Goal: Information Seeking & Learning: Learn about a topic

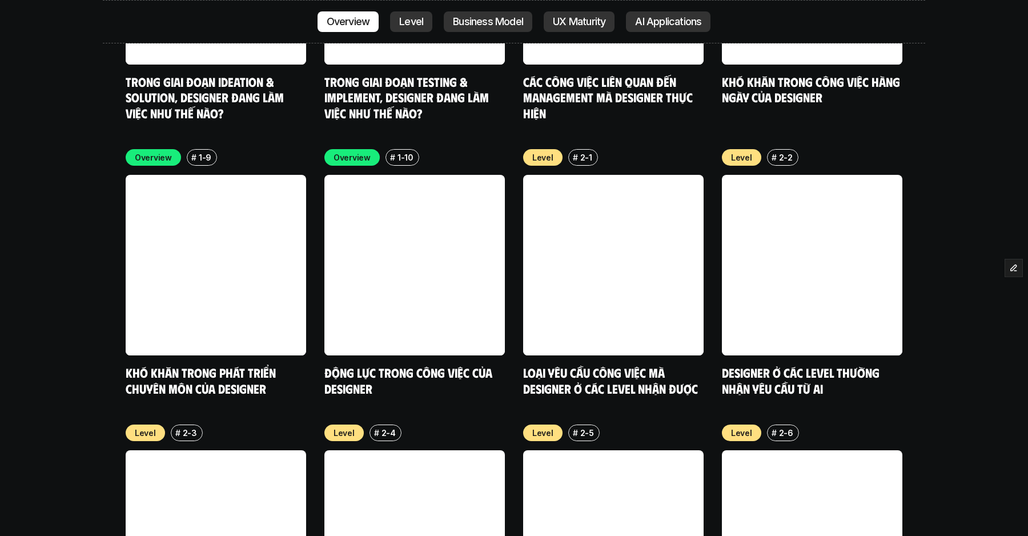
scroll to position [3682, 0]
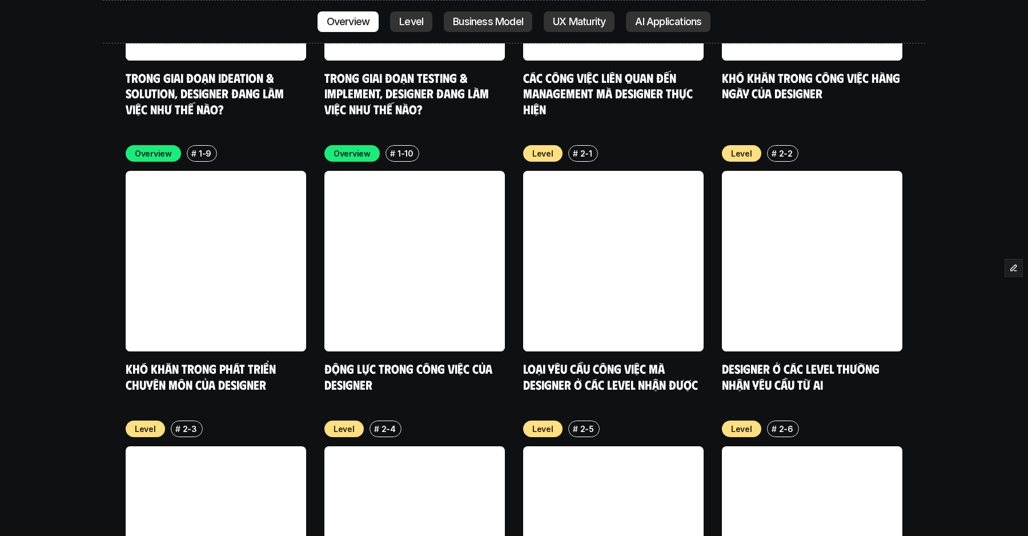
click at [420, 31] on link "Level" at bounding box center [411, 21] width 42 height 21
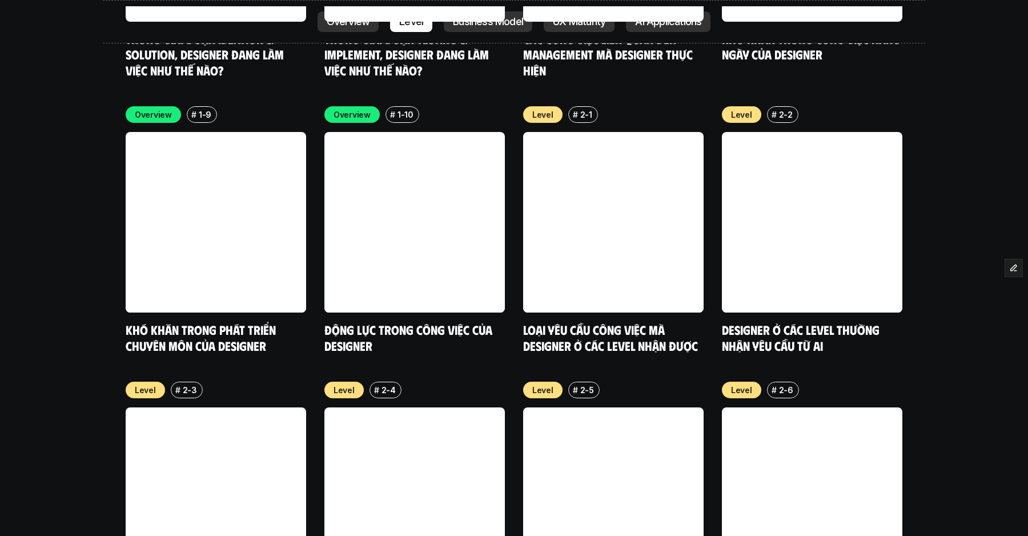
click at [465, 18] on p "Business Model" at bounding box center [488, 21] width 70 height 11
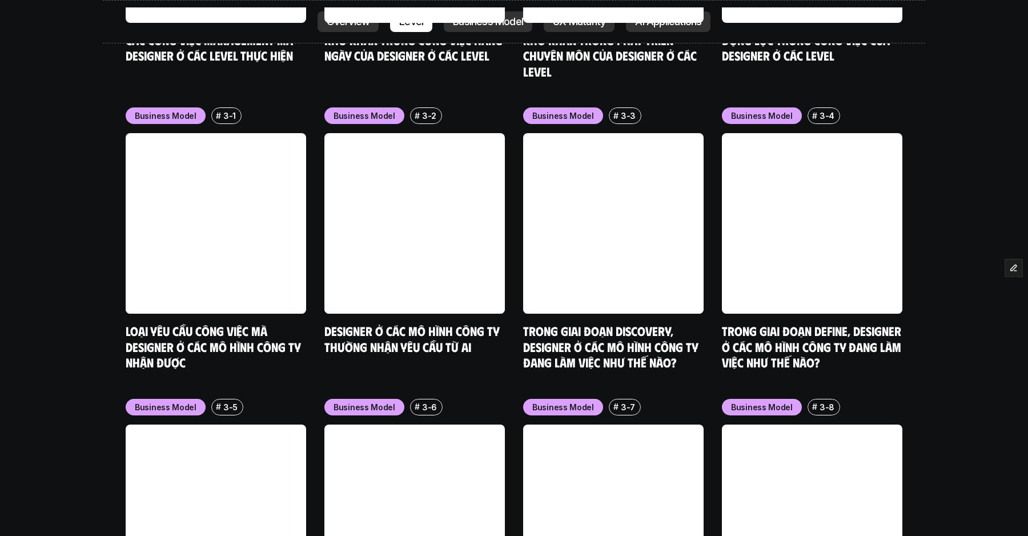
scroll to position [4577, 0]
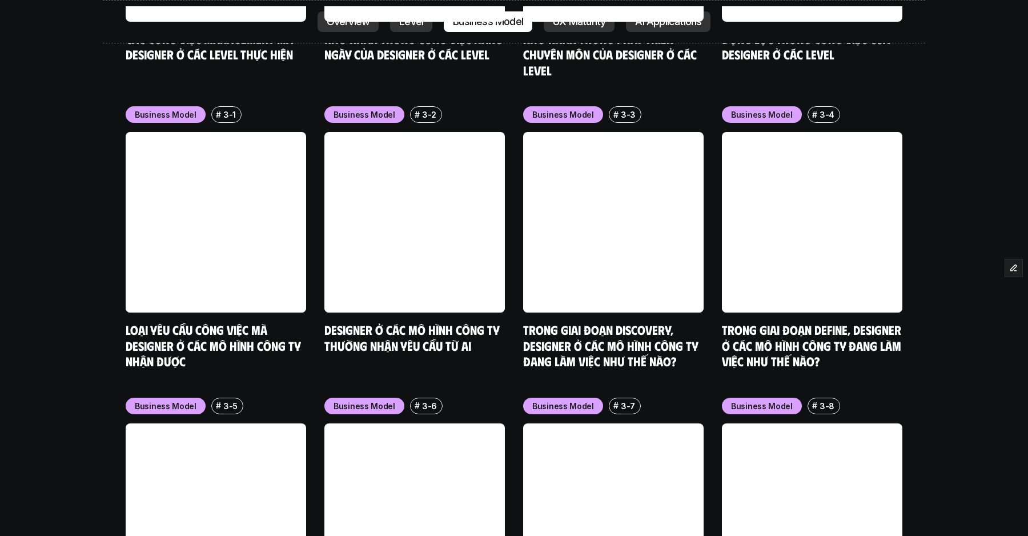
click at [574, 22] on p "UX Maturity" at bounding box center [579, 21] width 53 height 11
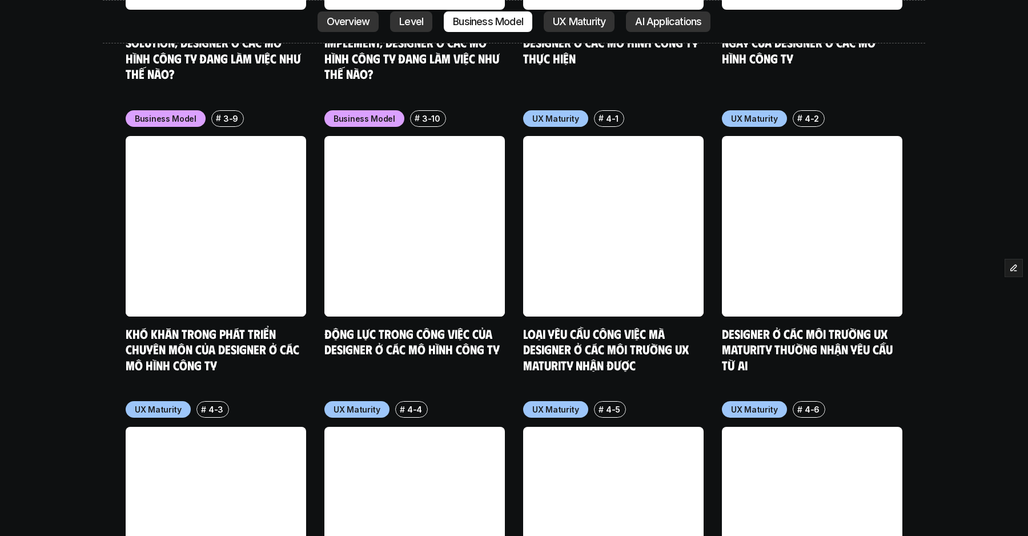
scroll to position [5175, 0]
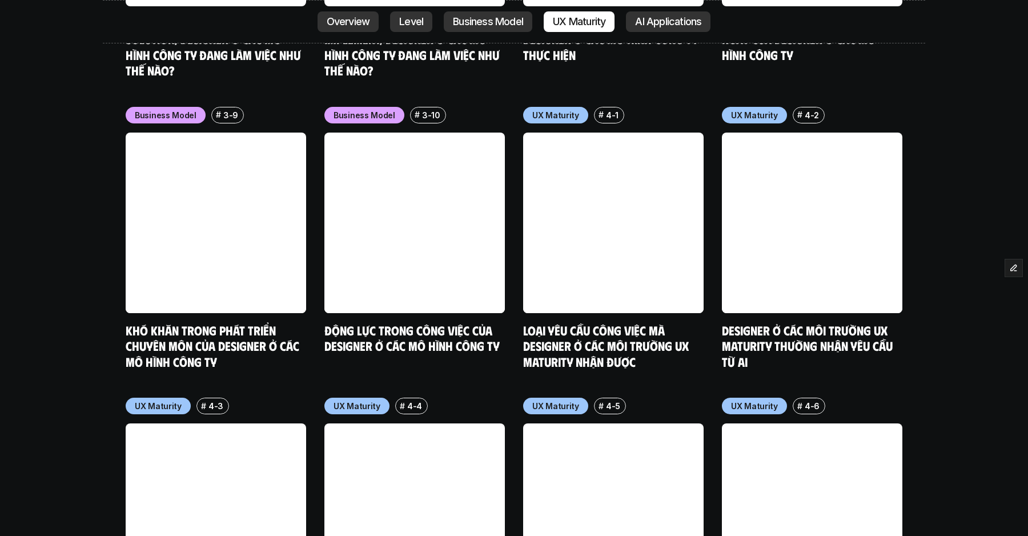
click at [642, 21] on p "AI Applications" at bounding box center [668, 21] width 66 height 11
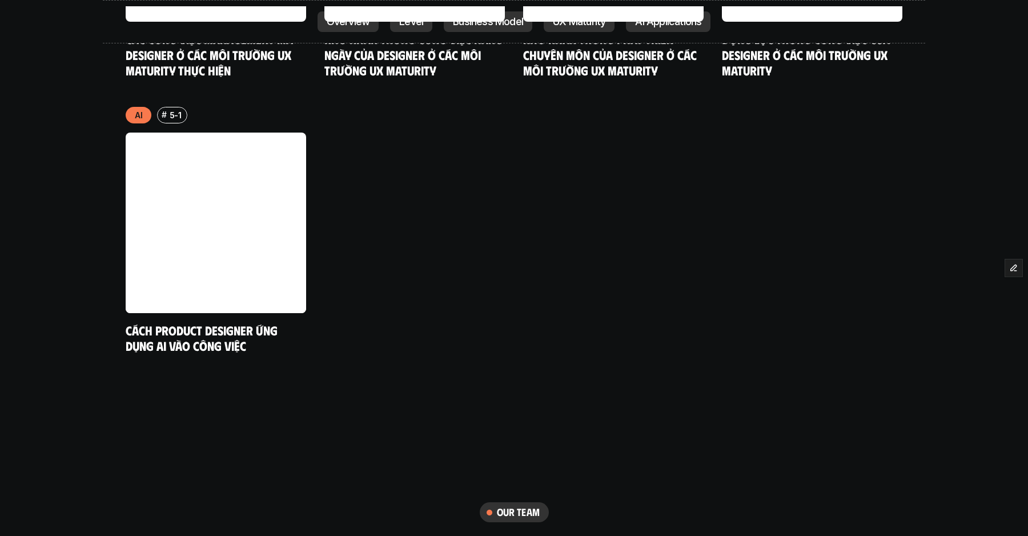
click at [365, 27] on link "Overview" at bounding box center [348, 21] width 62 height 21
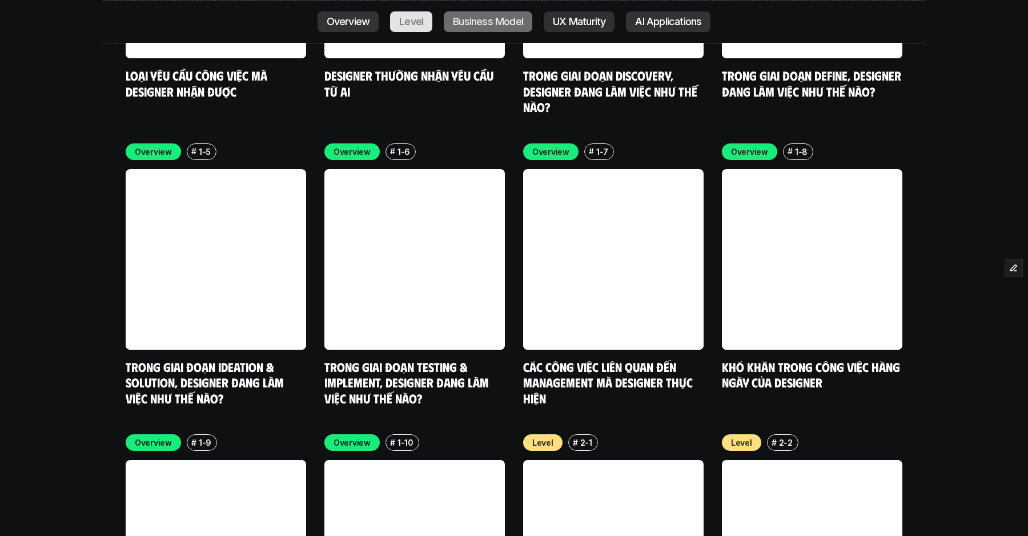
scroll to position [3127, 0]
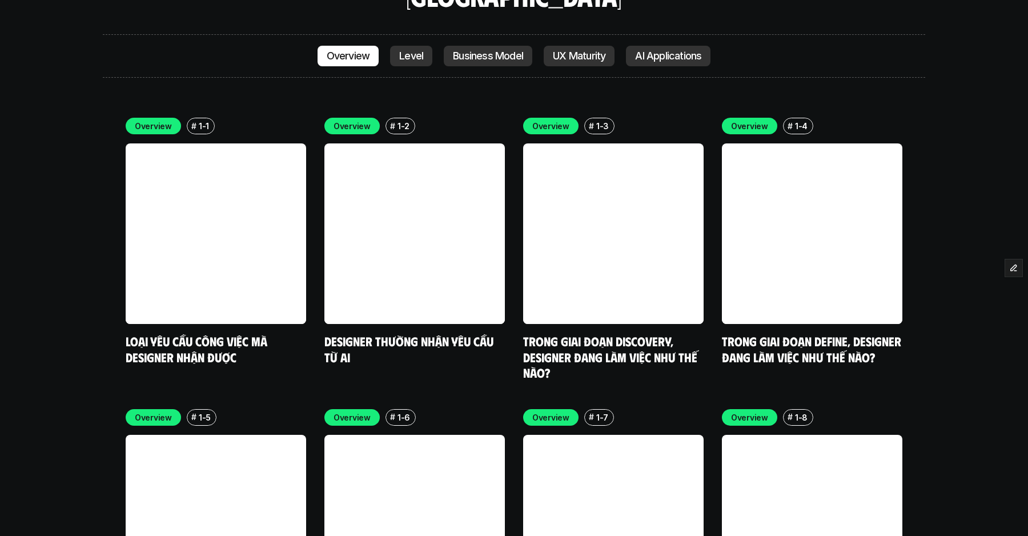
click at [264, 34] on div "Overview Level Business Model UX Maturity AI Applications" at bounding box center [514, 55] width 822 height 43
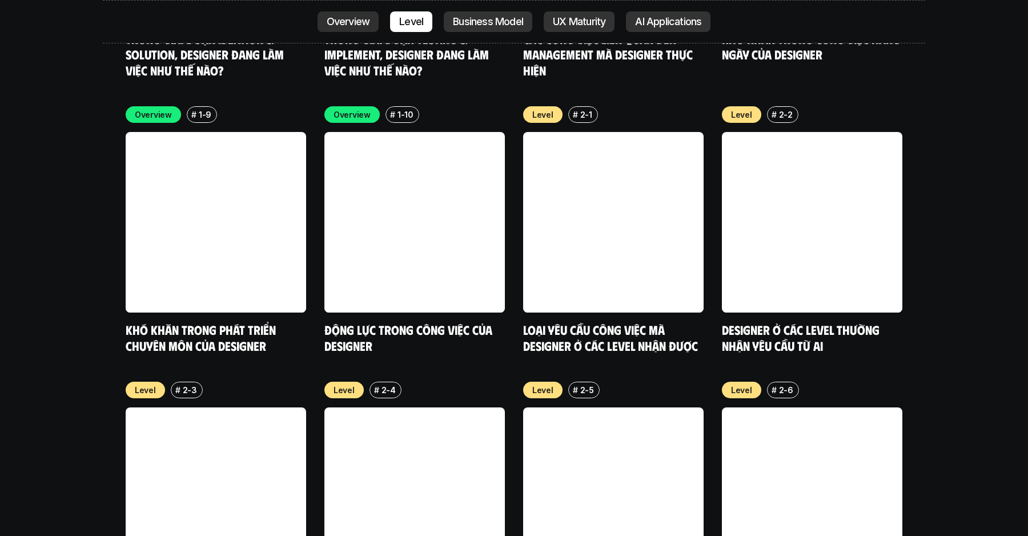
click at [468, 26] on p "Business Model" at bounding box center [488, 21] width 70 height 11
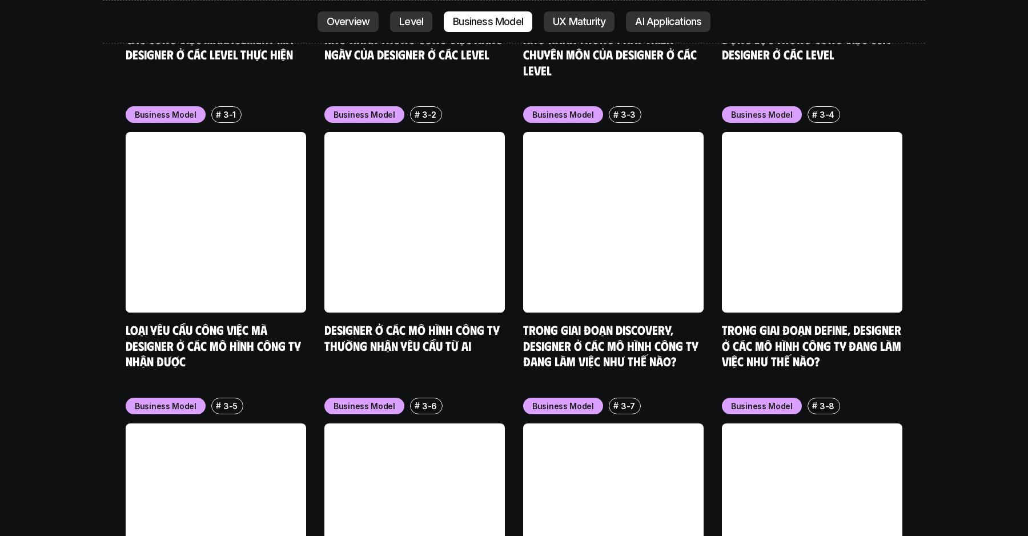
click at [561, 22] on p "UX Maturity" at bounding box center [579, 21] width 53 height 11
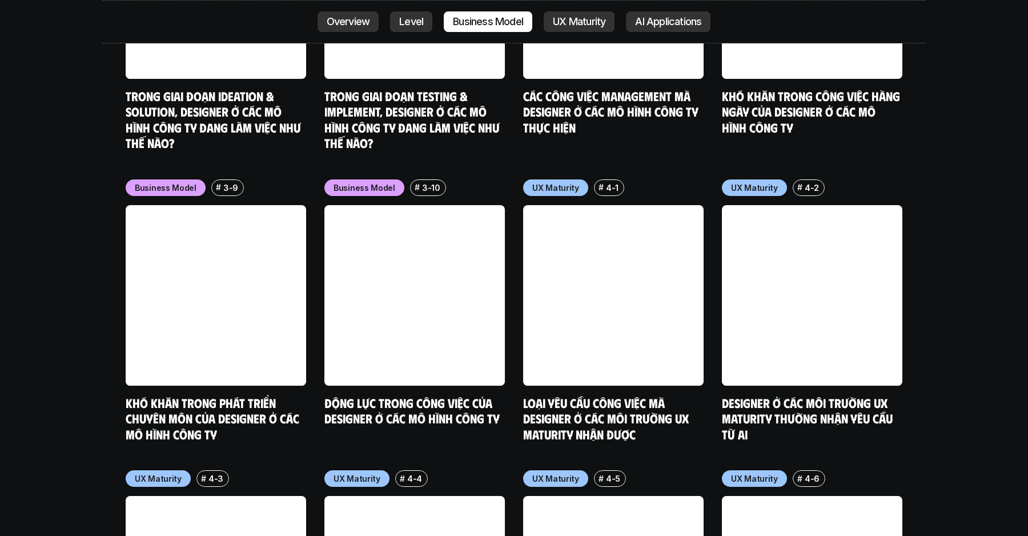
scroll to position [5175, 0]
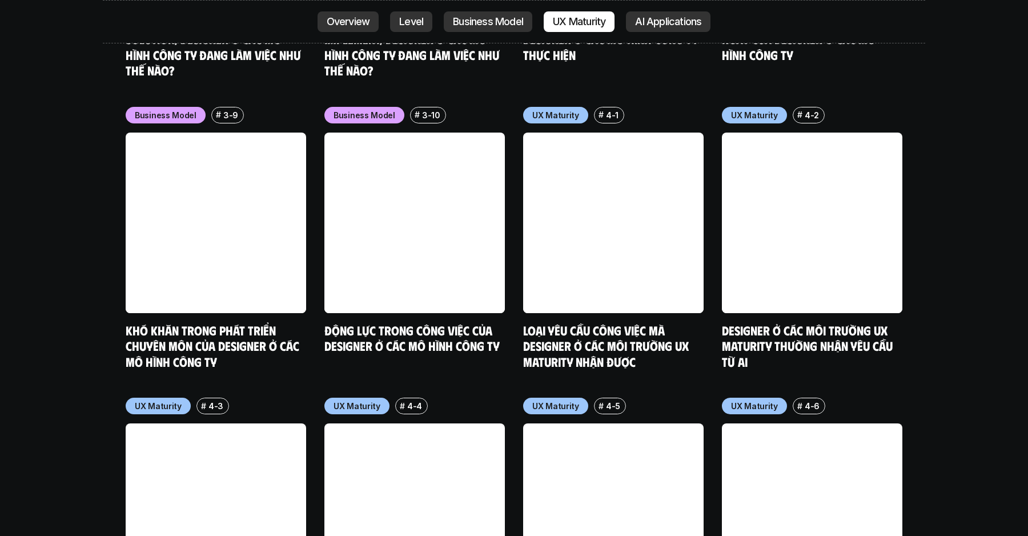
click at [653, 29] on link "AI Applications" at bounding box center [668, 21] width 85 height 21
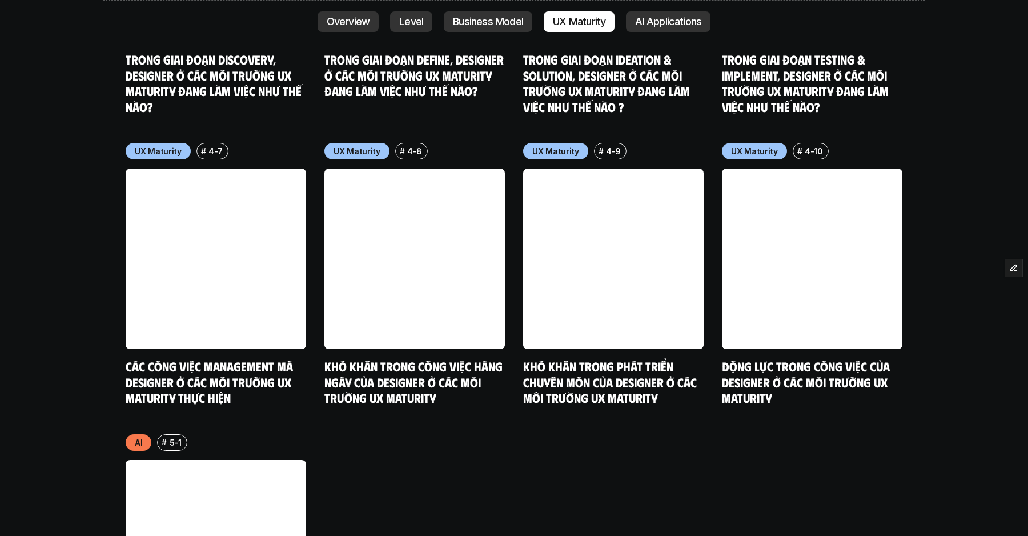
scroll to position [5735, 0]
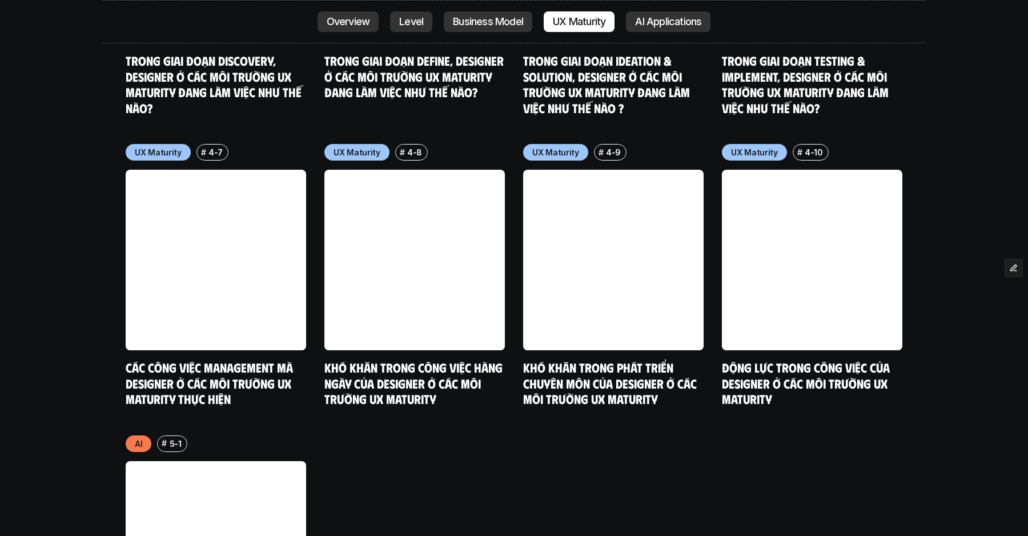
click at [485, 28] on link "Business Model" at bounding box center [488, 21] width 88 height 21
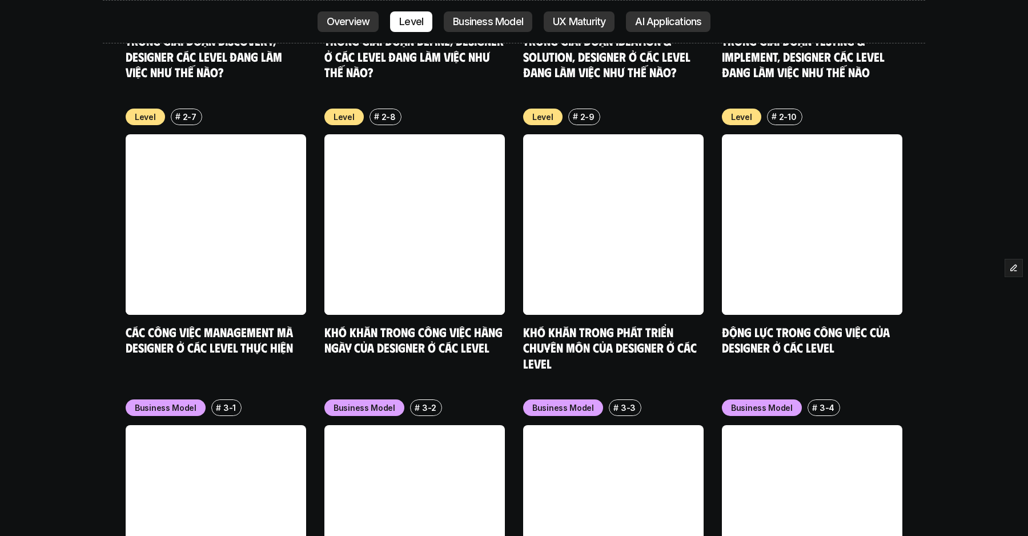
scroll to position [4285, 0]
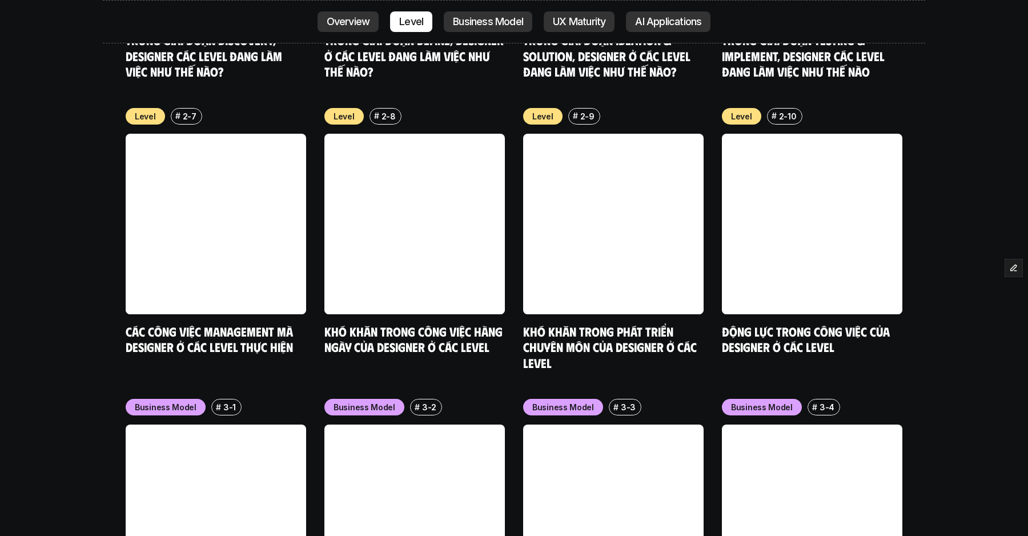
click at [363, 21] on p "Overview" at bounding box center [348, 21] width 43 height 11
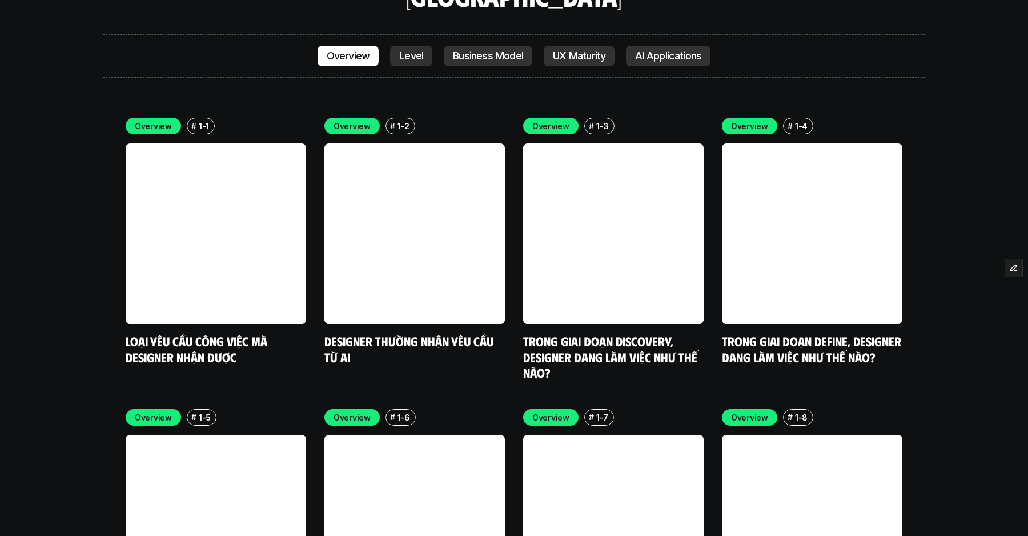
scroll to position [3127, 0]
click at [416, 50] on p "Level" at bounding box center [411, 55] width 24 height 11
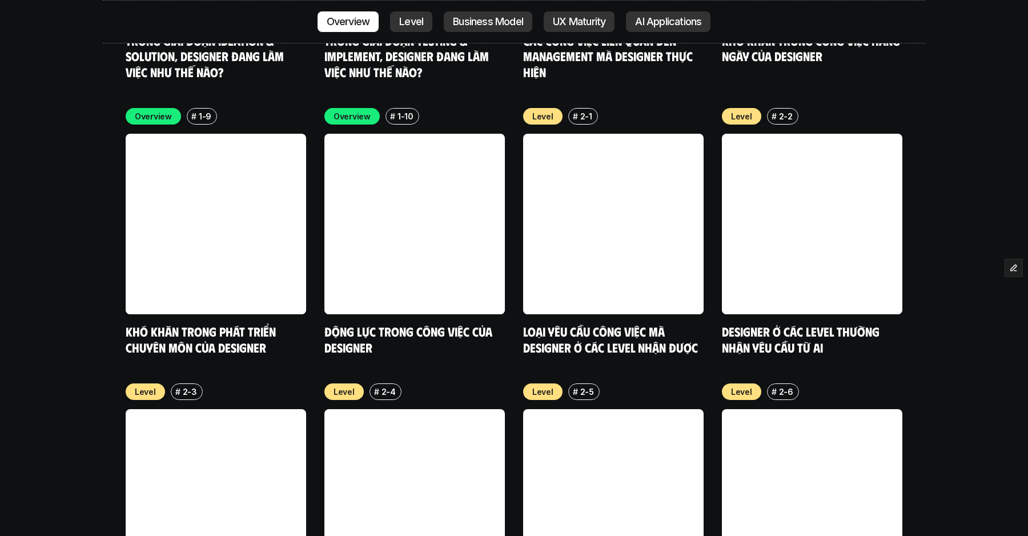
scroll to position [3720, 0]
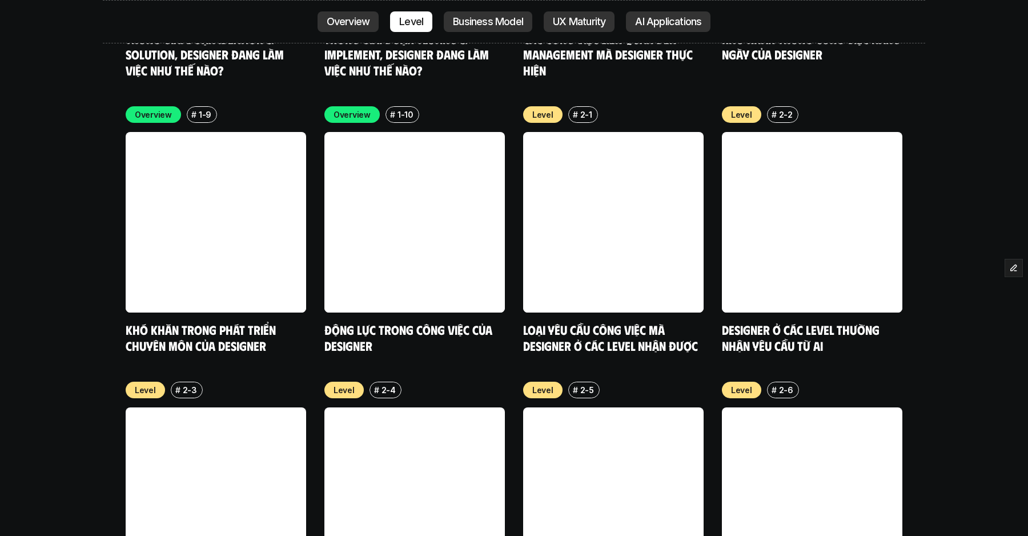
click at [494, 19] on p "Business Model" at bounding box center [488, 21] width 70 height 11
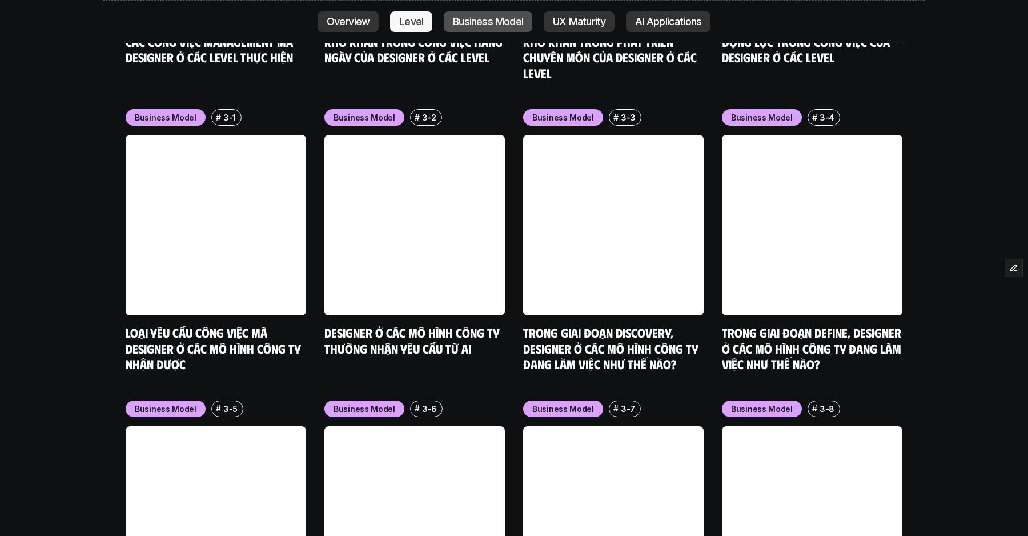
scroll to position [4577, 0]
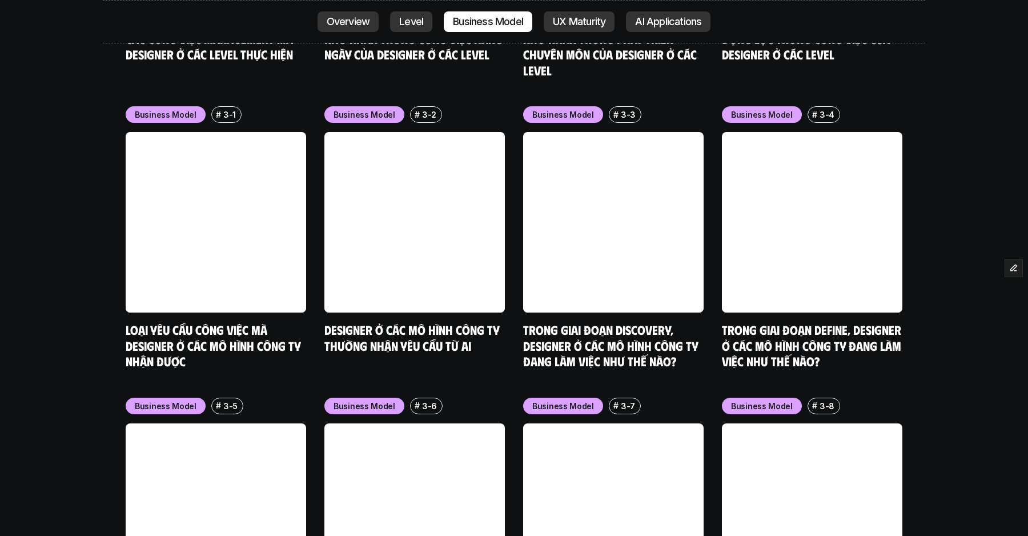
click at [564, 20] on p "UX Maturity" at bounding box center [579, 21] width 53 height 11
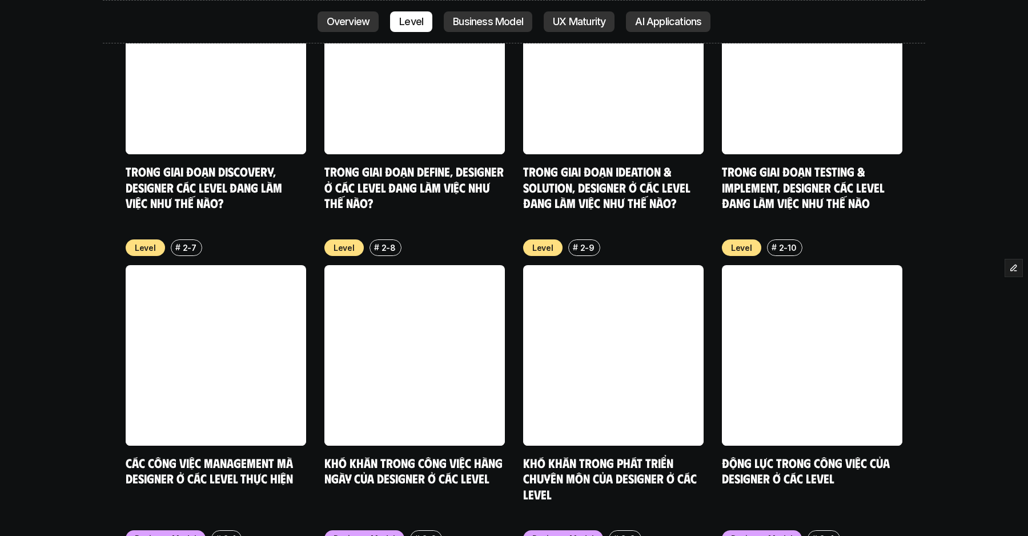
scroll to position [4232, 0]
